Goal: Task Accomplishment & Management: Complete application form

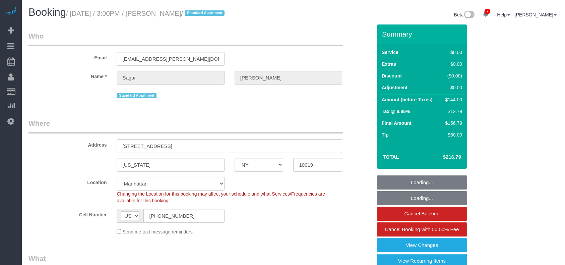
select select "NY"
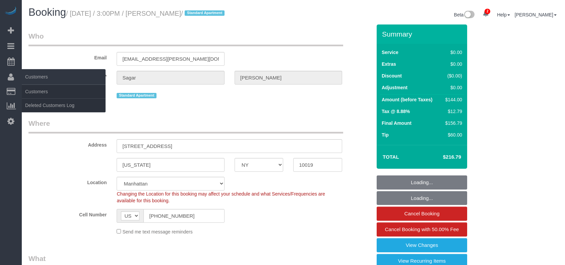
select select "object:659"
select select "1"
select select "number:58"
select select "number:79"
select select "number:15"
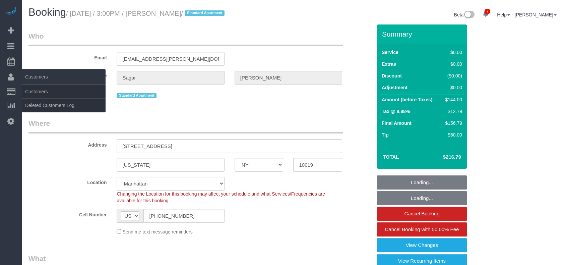
select select "number:5"
select select "spot1"
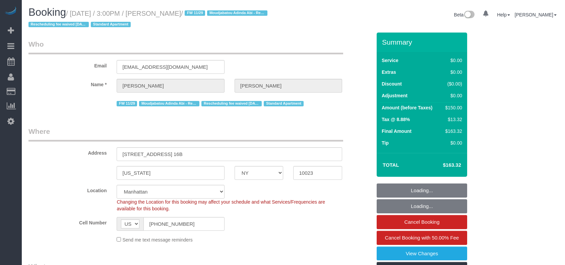
select select "NY"
select select "number:89"
select select "number:90"
select select "number:15"
select select "number:5"
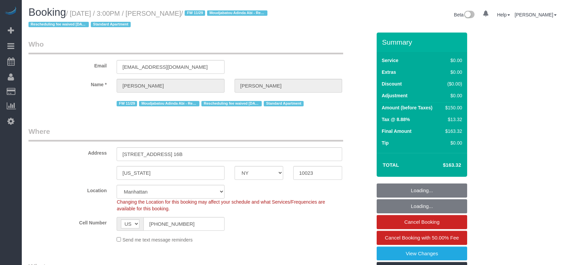
click at [71, 12] on small "/ [DATE] / 3:00PM / [PERSON_NAME] / FW 11/29 [PERSON_NAME] - Requested Reschedu…" at bounding box center [148, 19] width 241 height 19
select select "object:913"
select select "string:stripe-pm_1PeIXw4VGloSiKo7SrwGQ5oC"
select select "spot1"
